Goal: Task Accomplishment & Management: Complete application form

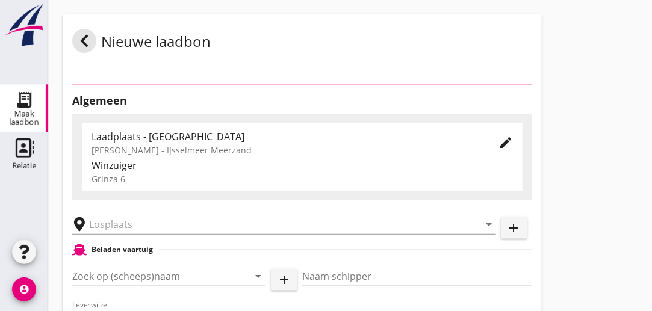
click at [194, 129] on div "Laadplaats - [GEOGRAPHIC_DATA] UDO-C [PERSON_NAME] - IJsselmeer Meerzand" at bounding box center [285, 142] width 388 height 29
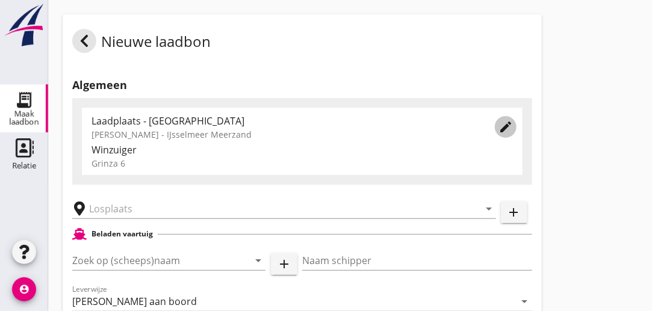
click at [505, 127] on icon "edit" at bounding box center [505, 127] width 14 height 14
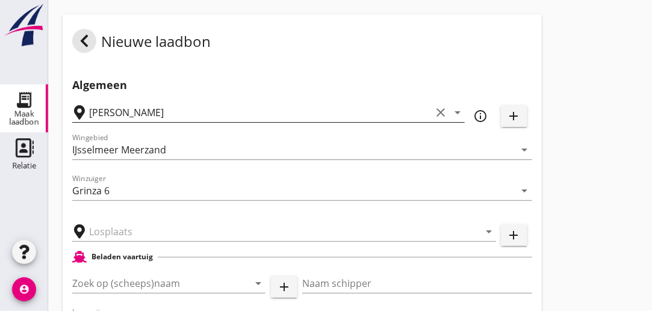
click at [441, 111] on icon "clear" at bounding box center [440, 112] width 14 height 14
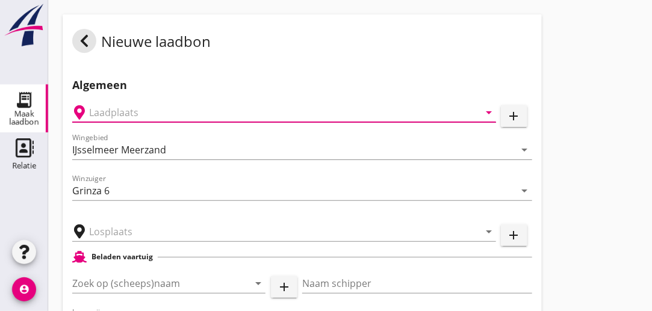
click at [313, 103] on input "text" at bounding box center [275, 112] width 373 height 19
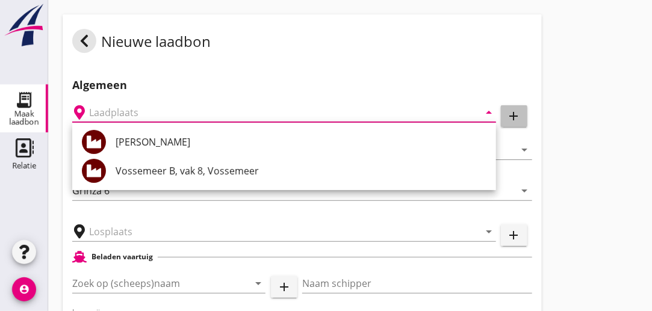
click at [508, 117] on icon "add" at bounding box center [514, 116] width 14 height 14
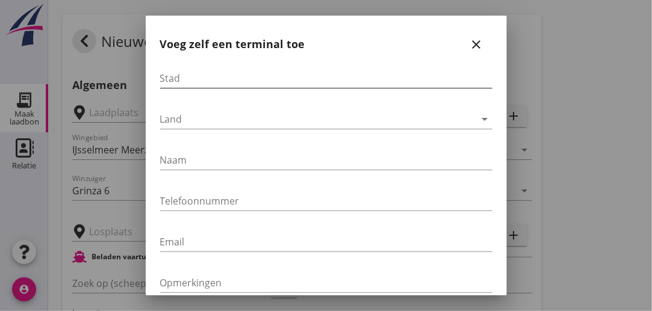
click at [294, 80] on input "Stad" at bounding box center [326, 78] width 332 height 19
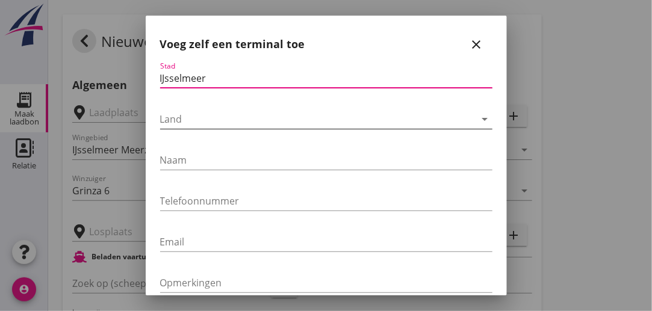
type input "IJsselmeer"
click at [257, 118] on div at bounding box center [317, 119] width 315 height 19
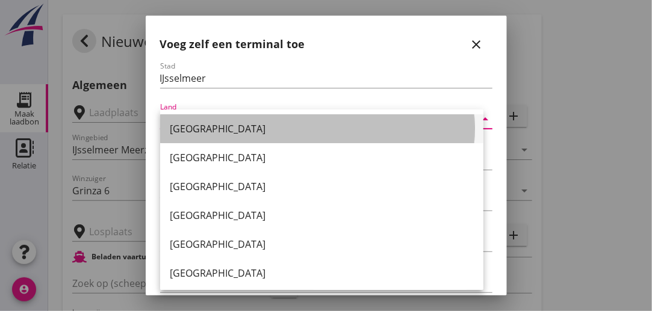
click at [254, 130] on div "[GEOGRAPHIC_DATA]" at bounding box center [322, 129] width 304 height 14
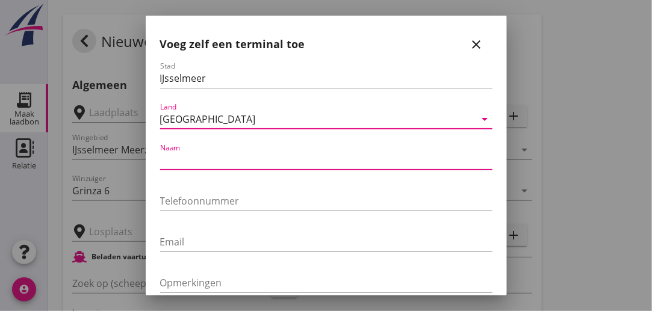
click at [230, 162] on input "Naam" at bounding box center [326, 159] width 332 height 19
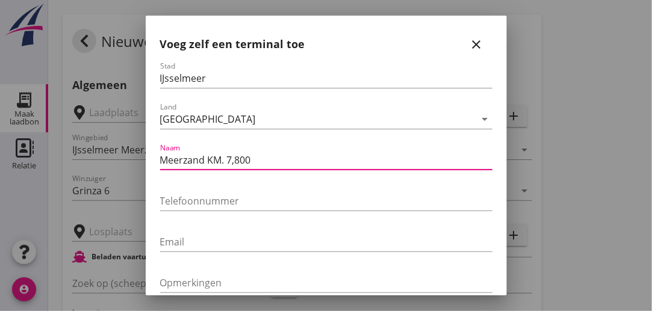
type input "Meerzand KM. 7,800"
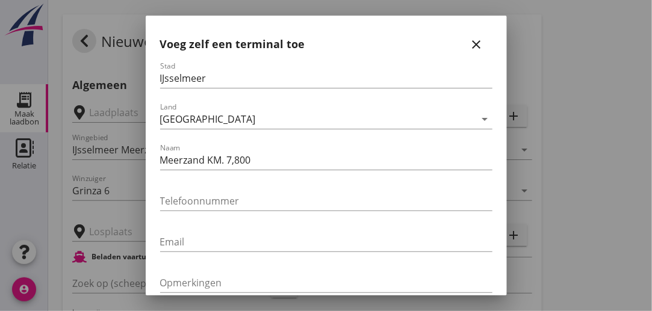
click at [347, 147] on div "Naam Meerzand KM. 7,800" at bounding box center [326, 162] width 332 height 39
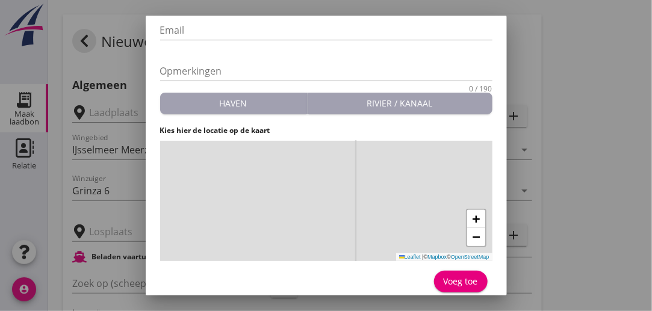
scroll to position [219, 0]
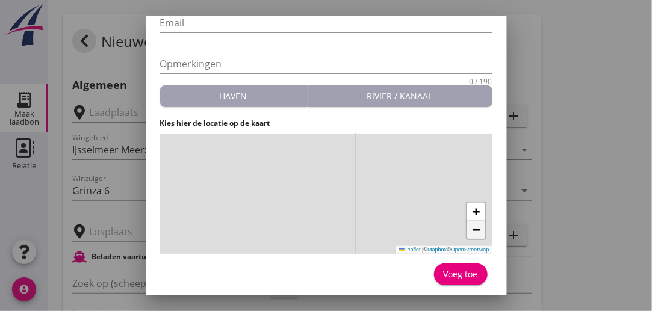
click at [472, 229] on span "−" at bounding box center [476, 229] width 8 height 15
click at [307, 163] on div "+ − Leaflet | © Mapbox © OpenStreetMap" at bounding box center [326, 194] width 332 height 120
click at [451, 275] on div "Voeg toe" at bounding box center [460, 274] width 34 height 13
type input "Meerzand KM. 7,800"
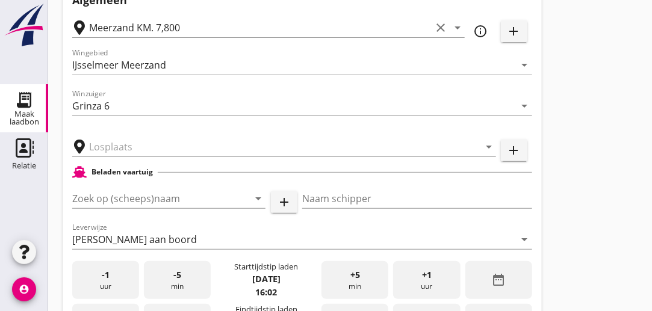
scroll to position [85, 0]
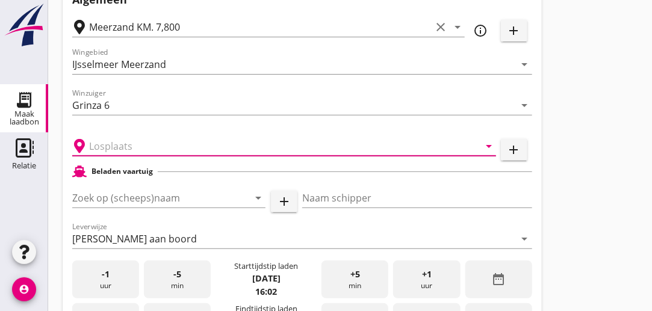
click at [200, 146] on input "text" at bounding box center [275, 146] width 373 height 19
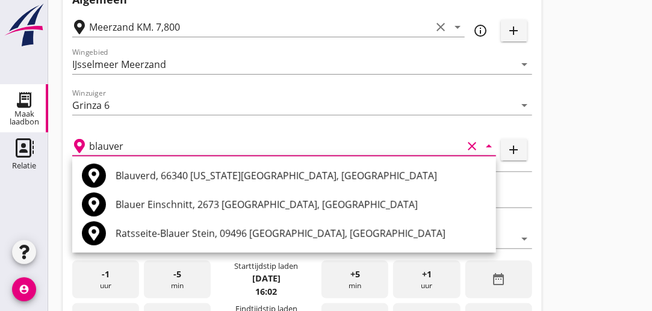
type input "blauver"
click at [348, 135] on div "blauver clear arrow_drop_down" at bounding box center [284, 142] width 424 height 26
click at [139, 144] on input "blauver" at bounding box center [275, 146] width 373 height 19
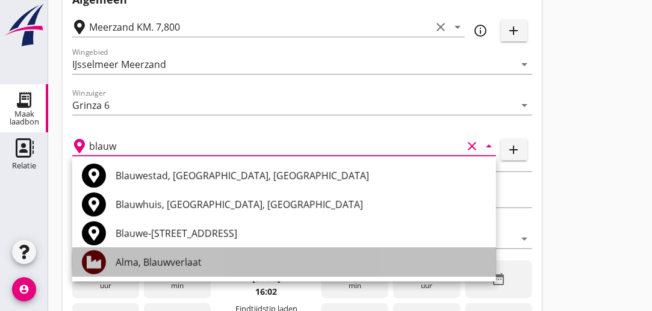
click at [141, 266] on div "Alma, Blauwverlaat" at bounding box center [301, 262] width 371 height 14
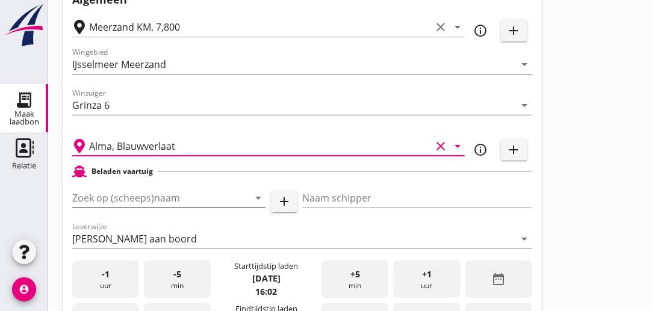
type input "Alma, Blauwverlaat"
click at [188, 199] on input "Zoek op (scheeps)naam" at bounding box center [151, 197] width 159 height 19
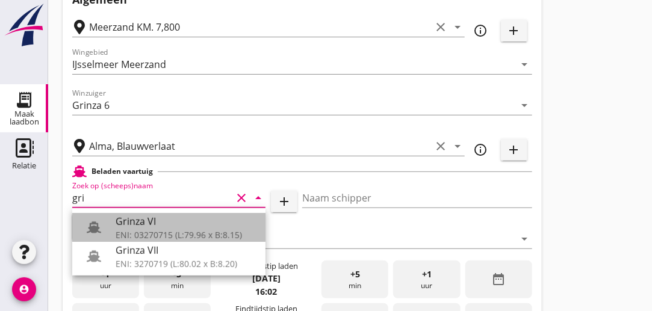
click at [156, 220] on div "Grinza VI" at bounding box center [186, 221] width 140 height 14
type input "Grinza VI"
type input "[PERSON_NAME]"
type input "646"
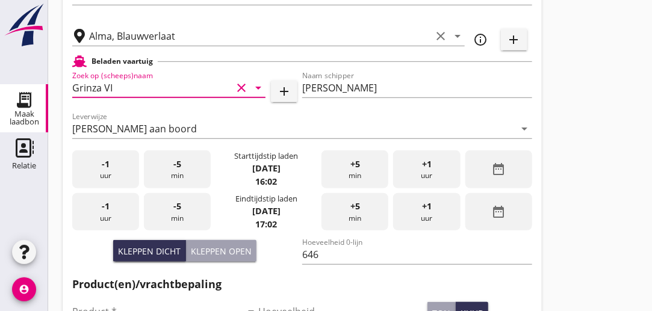
scroll to position [229, 0]
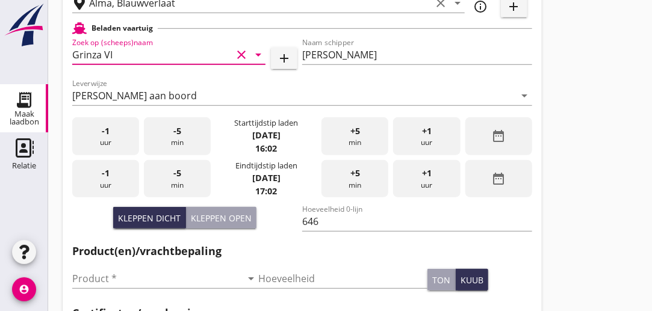
type input "Grinza VI"
click at [119, 138] on div "-1 uur" at bounding box center [105, 136] width 67 height 38
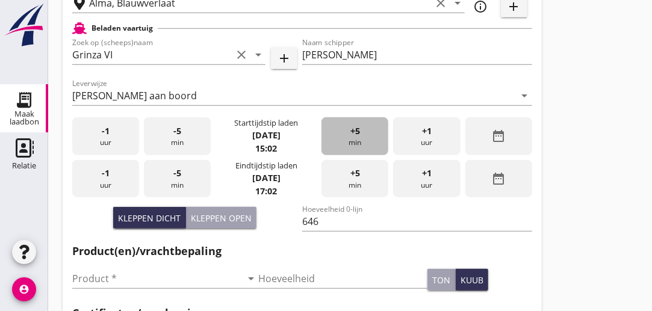
click at [363, 137] on div "+5 min" at bounding box center [354, 136] width 67 height 38
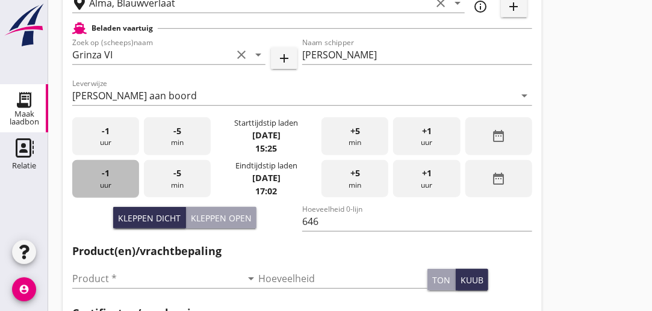
click at [119, 181] on div "-1 uur" at bounding box center [105, 179] width 67 height 38
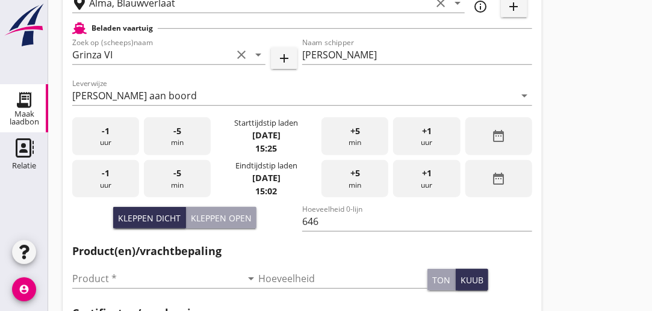
click at [365, 175] on div "+5 min" at bounding box center [354, 179] width 67 height 38
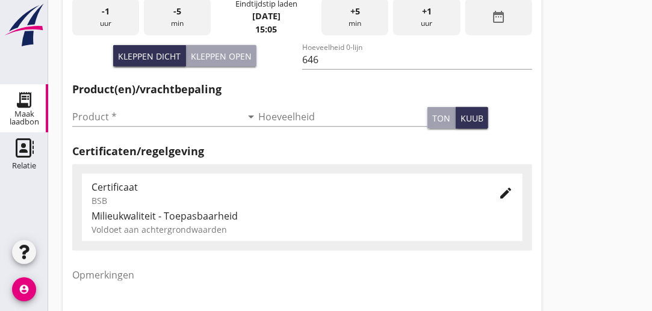
scroll to position [392, 0]
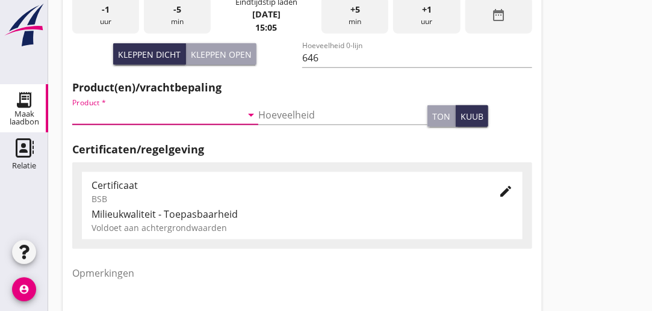
click at [140, 119] on input "Product *" at bounding box center [156, 114] width 169 height 19
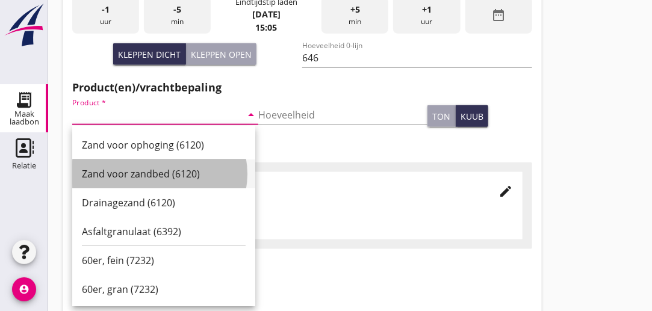
click at [138, 176] on div "Zand voor zandbed (6120)" at bounding box center [164, 174] width 164 height 14
type input "Zand voor zandbed (6120)"
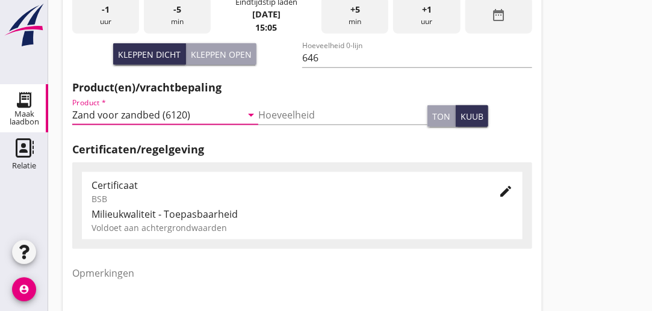
scroll to position [485, 0]
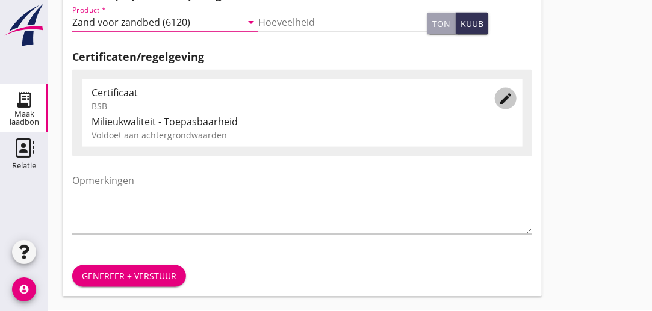
click at [506, 100] on icon "edit" at bounding box center [505, 98] width 14 height 14
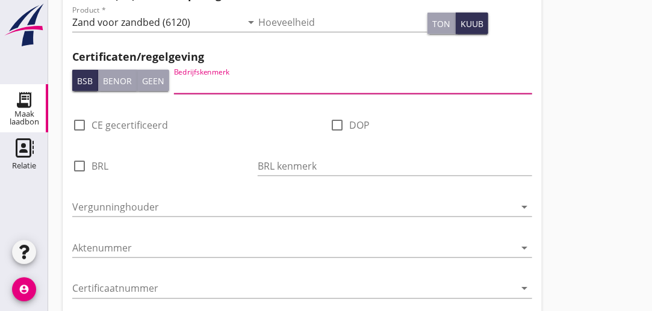
click at [253, 81] on input "Bedrijfskenmerk" at bounding box center [353, 84] width 358 height 19
type input "DEME"
click at [157, 207] on input "Vergunninghouder" at bounding box center [293, 206] width 443 height 19
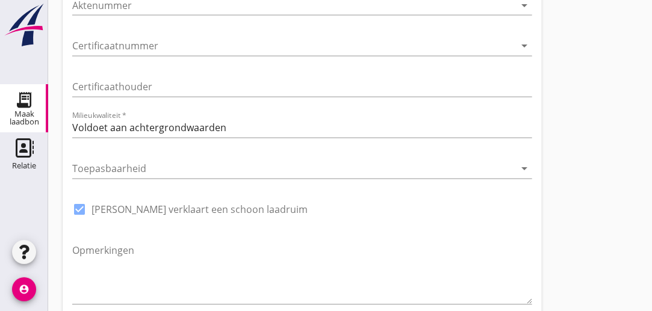
scroll to position [798, 0]
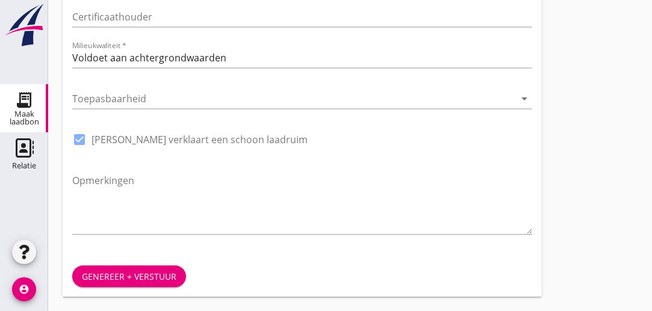
type input "Deme nl afd. zand exploitatie"
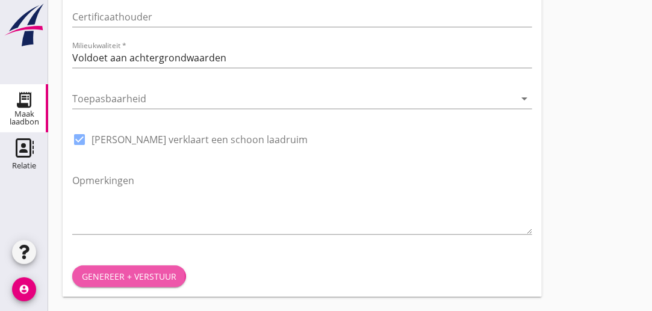
drag, startPoint x: 124, startPoint y: 271, endPoint x: 119, endPoint y: 303, distance: 31.7
click at [132, 270] on div "Genereer + verstuur" at bounding box center [129, 276] width 94 height 13
